Goal: Find specific page/section: Find specific page/section

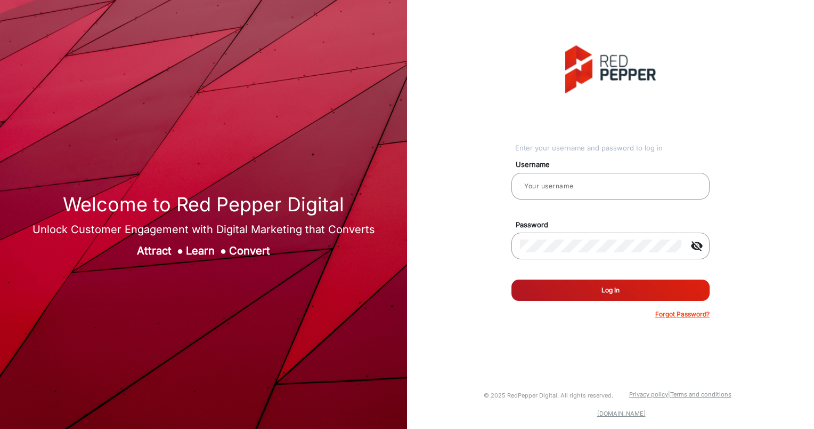
type input "aballard"
click at [598, 285] on button "Log In" at bounding box center [611, 289] width 198 height 21
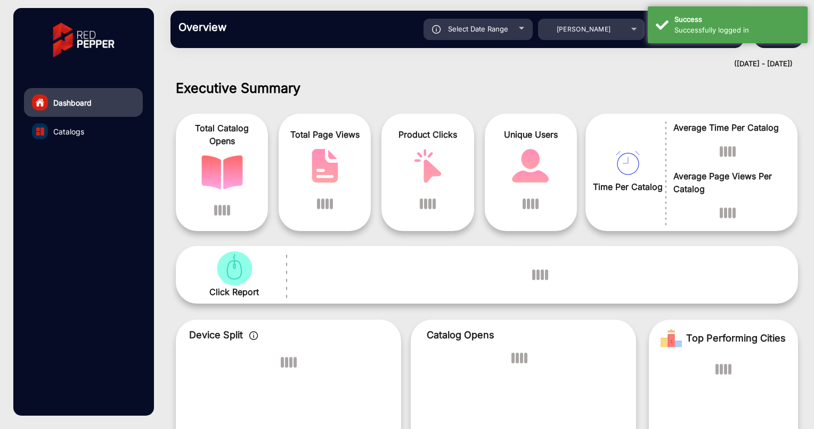
scroll to position [8, 0]
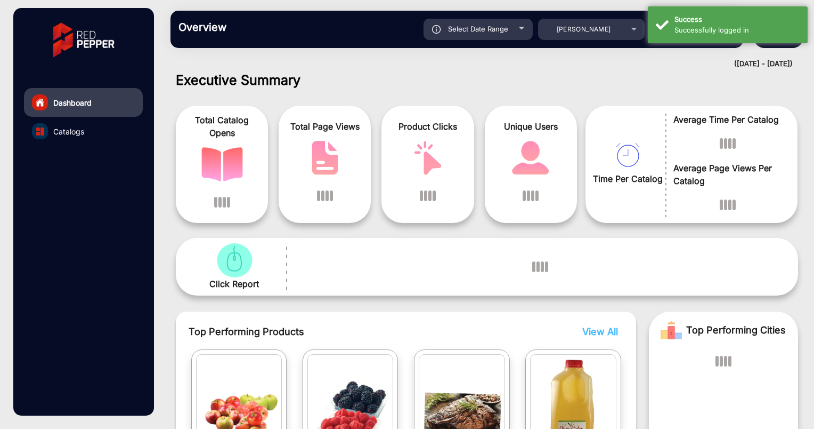
click at [494, 42] on div "Overview Reports Understand what makes your customers tick and learn how they a…" at bounding box center [457, 29] width 573 height 37
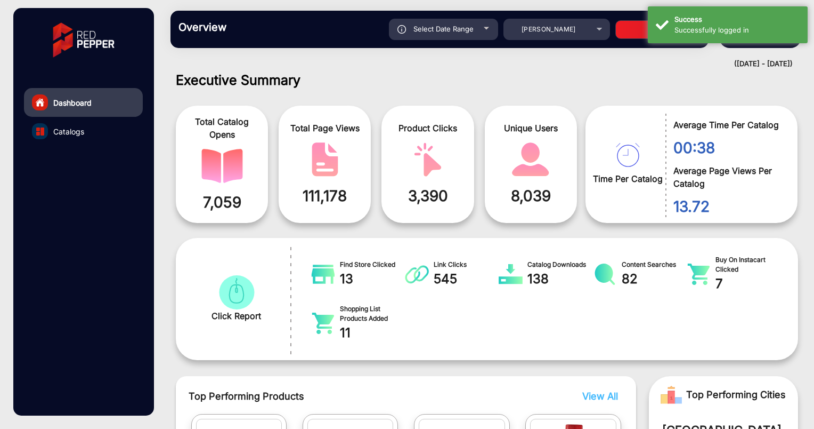
click at [490, 36] on div "Select Date Range" at bounding box center [443, 29] width 109 height 21
type input "[DATE]"
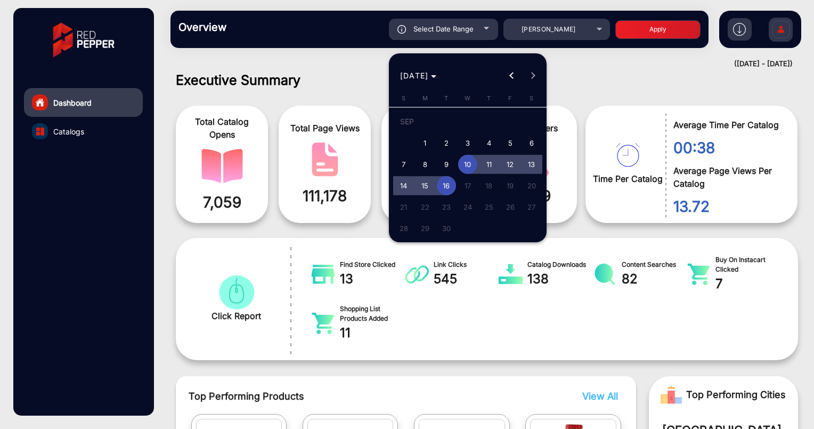
click at [498, 166] on span "11" at bounding box center [489, 164] width 19 height 19
type input "[DATE]"
click at [452, 183] on span "16" at bounding box center [446, 185] width 19 height 19
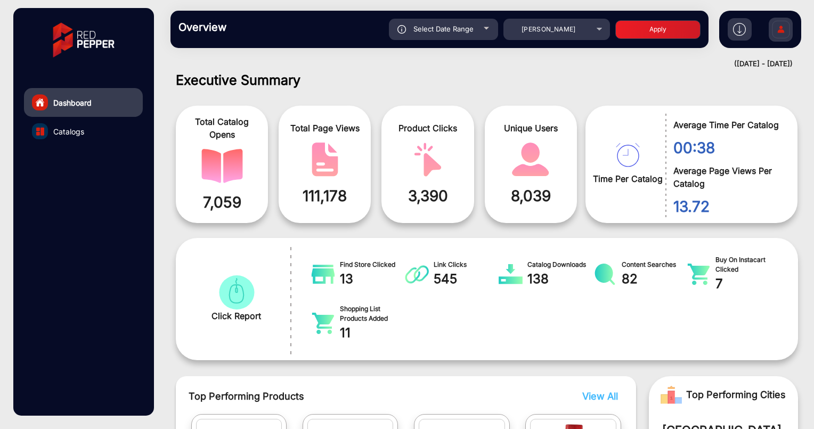
type input "[DATE]"
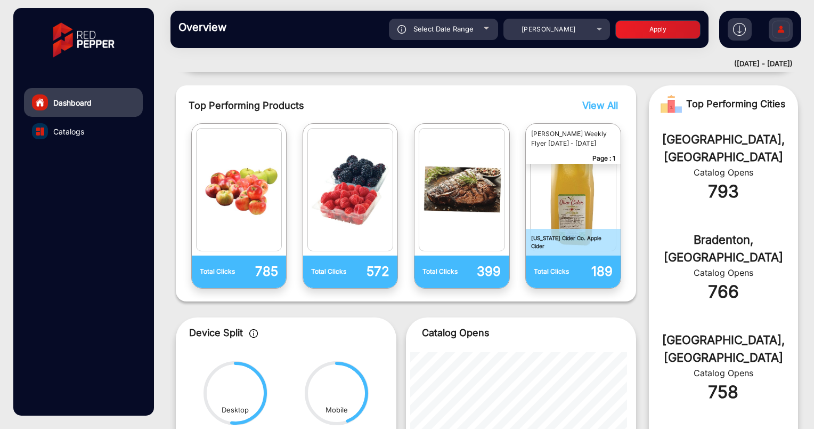
scroll to position [299, 0]
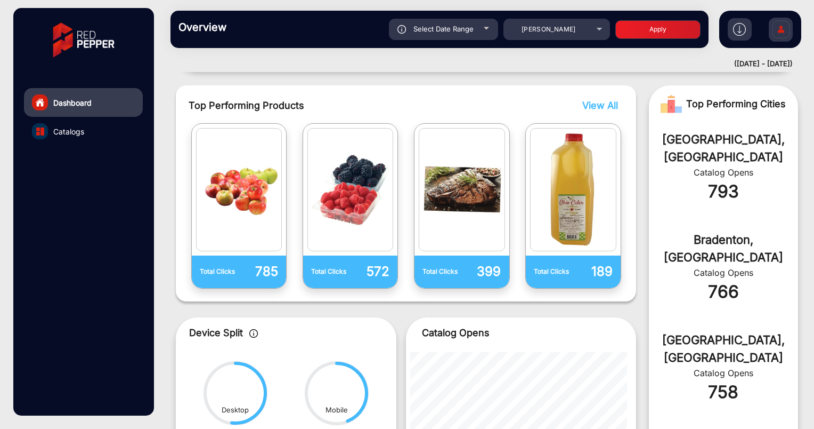
click at [592, 103] on span "View All" at bounding box center [601, 105] width 36 height 11
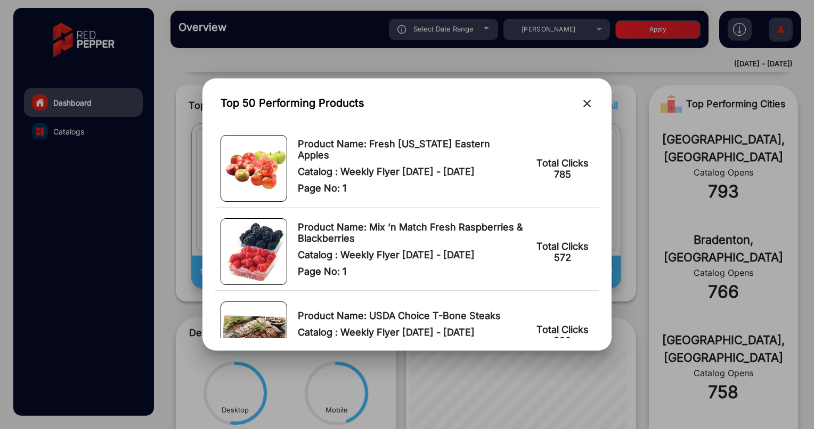
click at [583, 107] on mat-icon "close" at bounding box center [587, 103] width 13 height 13
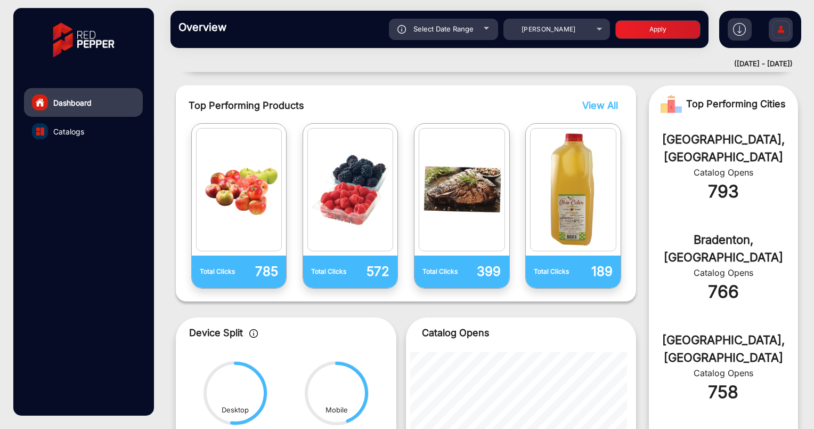
click at [458, 30] on span "Select Date Range" at bounding box center [444, 29] width 60 height 9
type input "[DATE]"
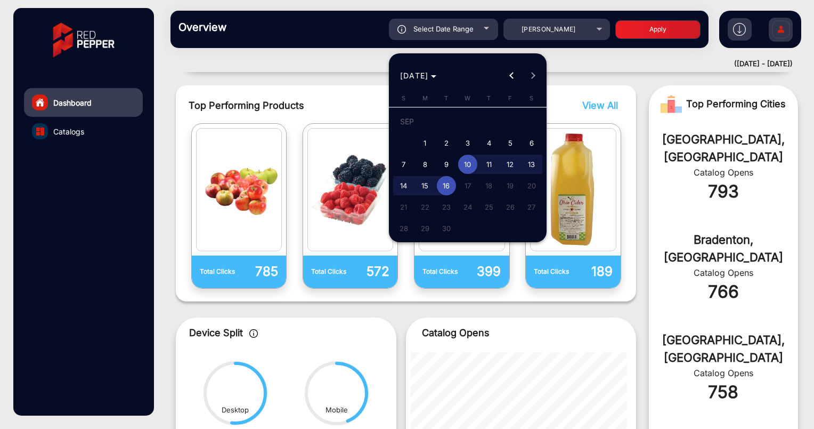
click at [488, 165] on span "11" at bounding box center [489, 164] width 19 height 19
type input "[DATE]"
click at [448, 188] on span "16" at bounding box center [446, 185] width 19 height 19
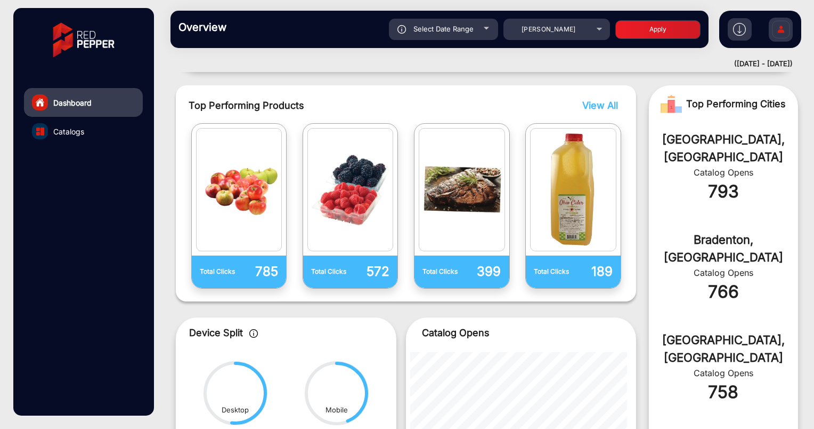
type input "[DATE]"
click at [640, 41] on div "Overview Reports Understand what makes your customers tick and learn how they a…" at bounding box center [440, 29] width 538 height 37
click at [645, 26] on button "Apply" at bounding box center [658, 29] width 85 height 19
type input "[DATE]"
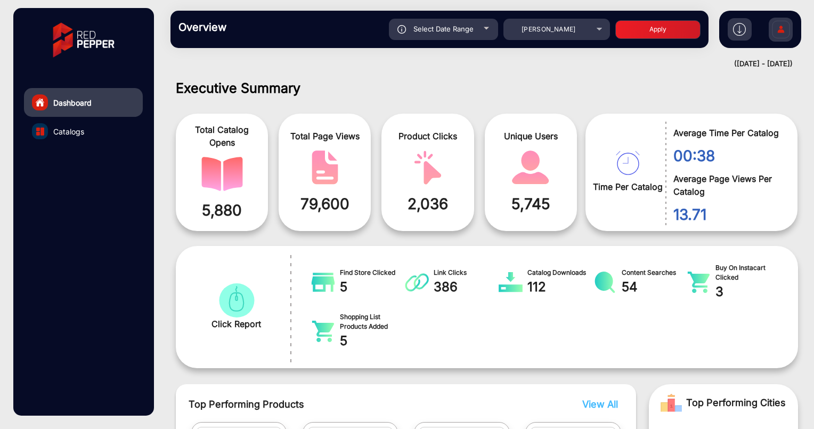
scroll to position [0, 0]
click at [216, 171] on img "catalog" at bounding box center [222, 174] width 42 height 34
click at [535, 37] on mat-select "[PERSON_NAME]" at bounding box center [557, 29] width 107 height 21
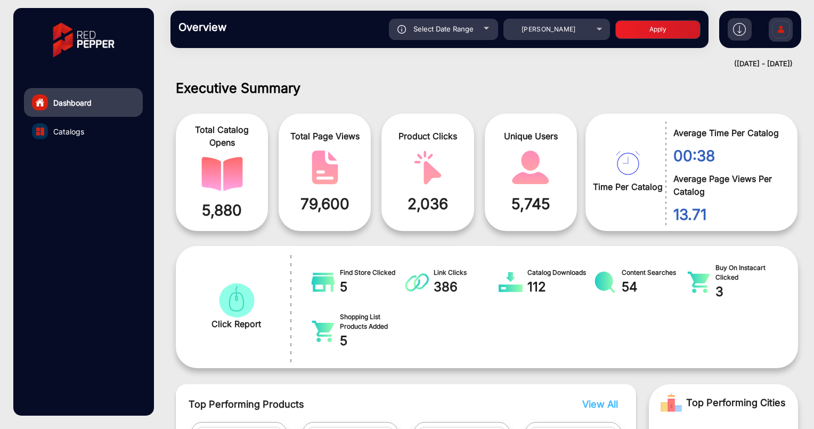
drag, startPoint x: 535, startPoint y: 37, endPoint x: 541, endPoint y: 43, distance: 7.9
click at [541, 43] on div "Overview Reports Understand what makes your customers tick and learn how they a…" at bounding box center [440, 29] width 538 height 37
click at [548, 30] on span "[PERSON_NAME]" at bounding box center [549, 29] width 54 height 8
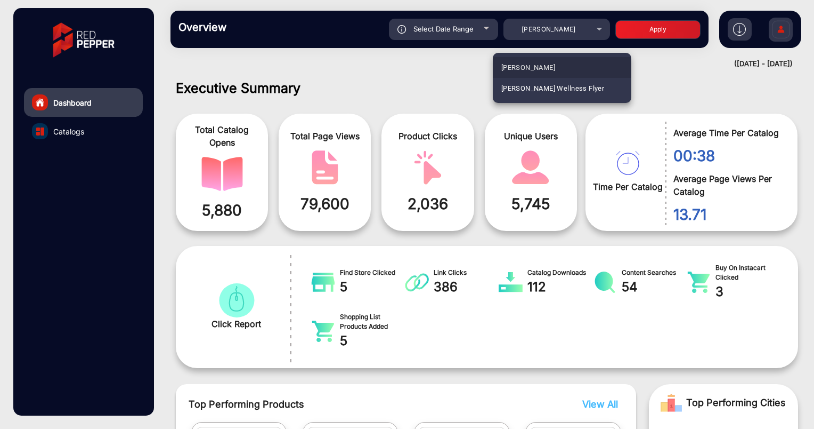
click at [539, 57] on mat-option "[PERSON_NAME]" at bounding box center [562, 67] width 139 height 21
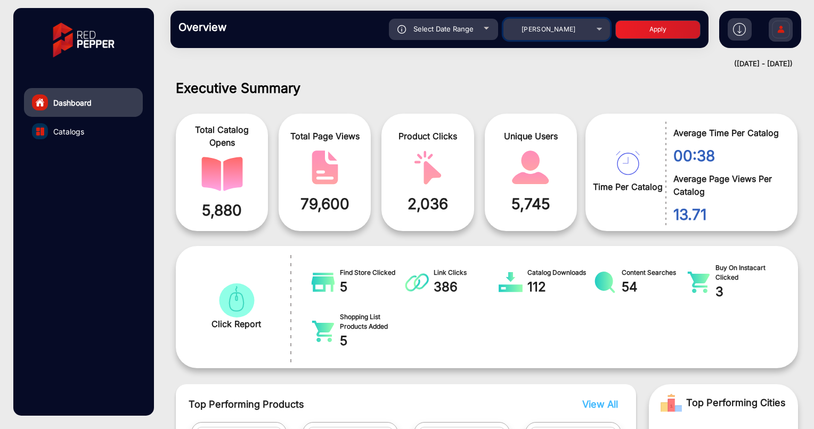
click at [569, 32] on div "[PERSON_NAME]" at bounding box center [548, 29] width 85 height 13
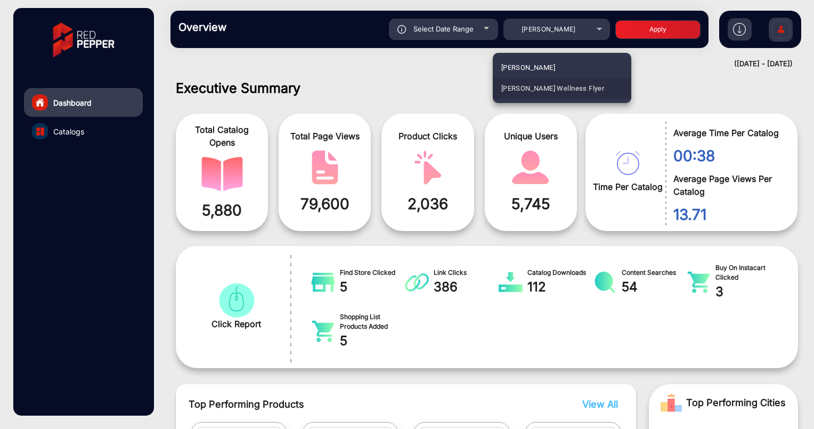
click at [556, 81] on span "[PERSON_NAME] Wellness Flyer" at bounding box center [553, 88] width 103 height 21
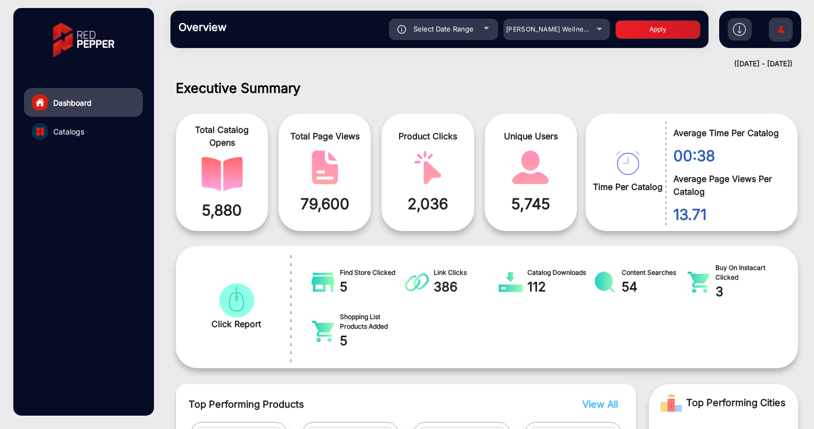
click at [648, 27] on button "Apply" at bounding box center [658, 29] width 85 height 19
type input "[DATE]"
click at [463, 34] on div "Select Date Range" at bounding box center [443, 29] width 109 height 21
type input "[DATE]"
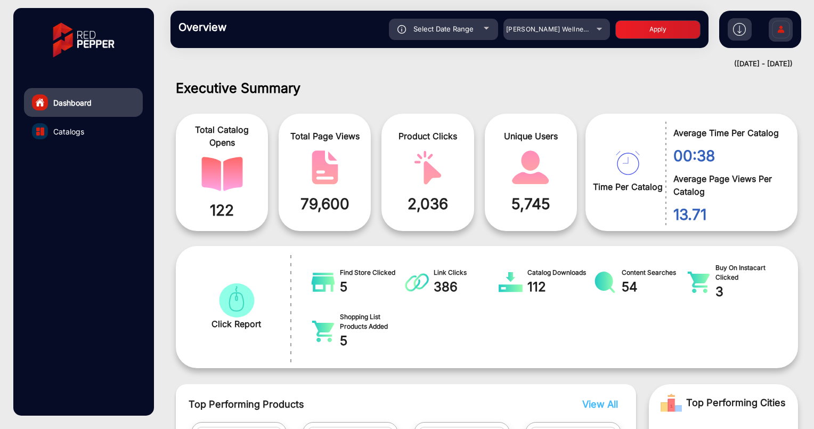
type input "[DATE]"
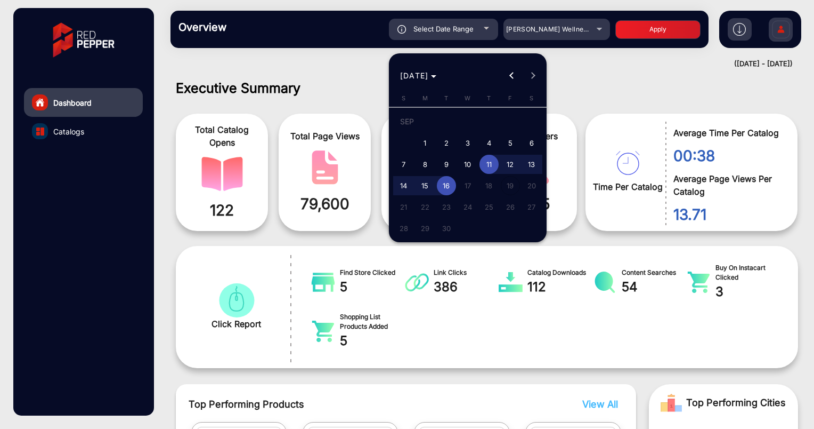
click at [572, 99] on div at bounding box center [407, 214] width 814 height 429
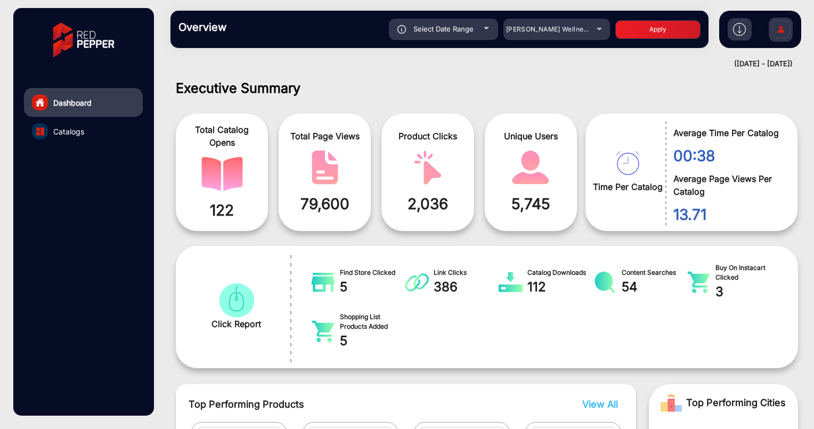
click at [599, 87] on h1 "Executive Summary" at bounding box center [487, 88] width 623 height 16
